Goal: Task Accomplishment & Management: Manage account settings

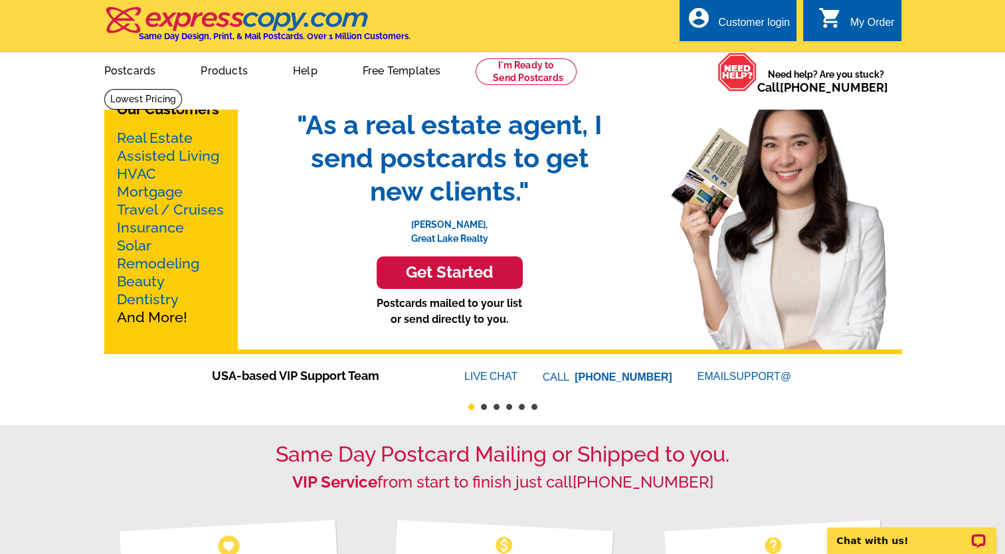
click at [744, 20] on div "Customer login" at bounding box center [754, 26] width 72 height 19
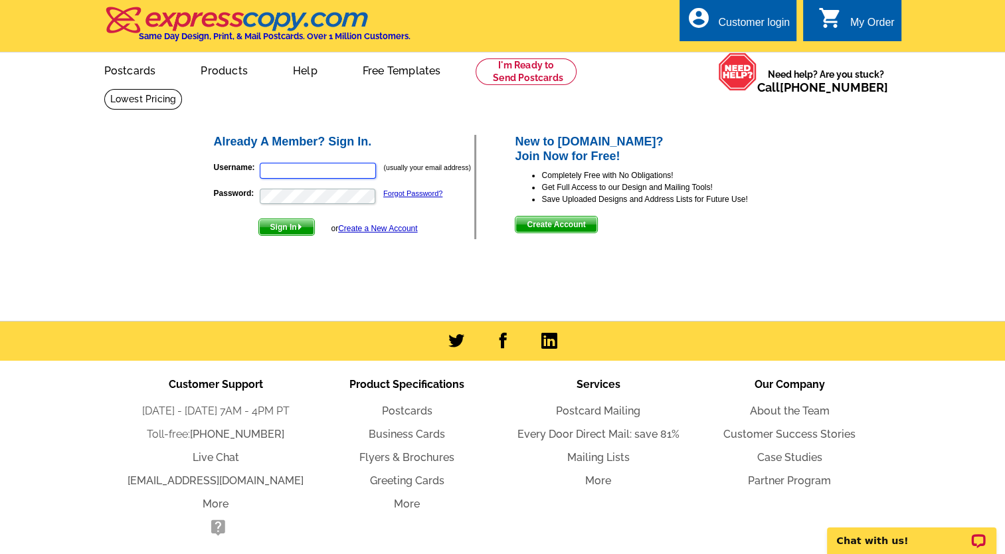
type input "laura@loringwoodriff.com"
click at [292, 227] on span "Sign In" at bounding box center [286, 227] width 55 height 16
